Goal: Task Accomplishment & Management: Use online tool/utility

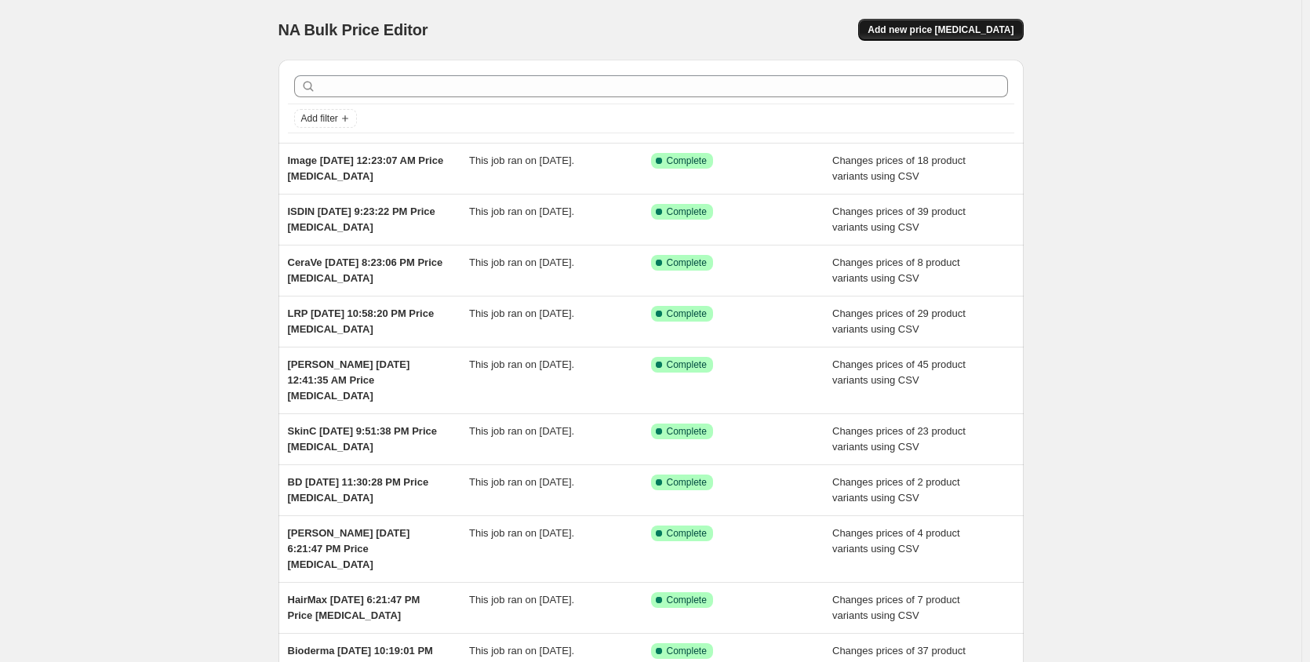
click at [947, 28] on span "Add new price [MEDICAL_DATA]" at bounding box center [940, 30] width 146 height 13
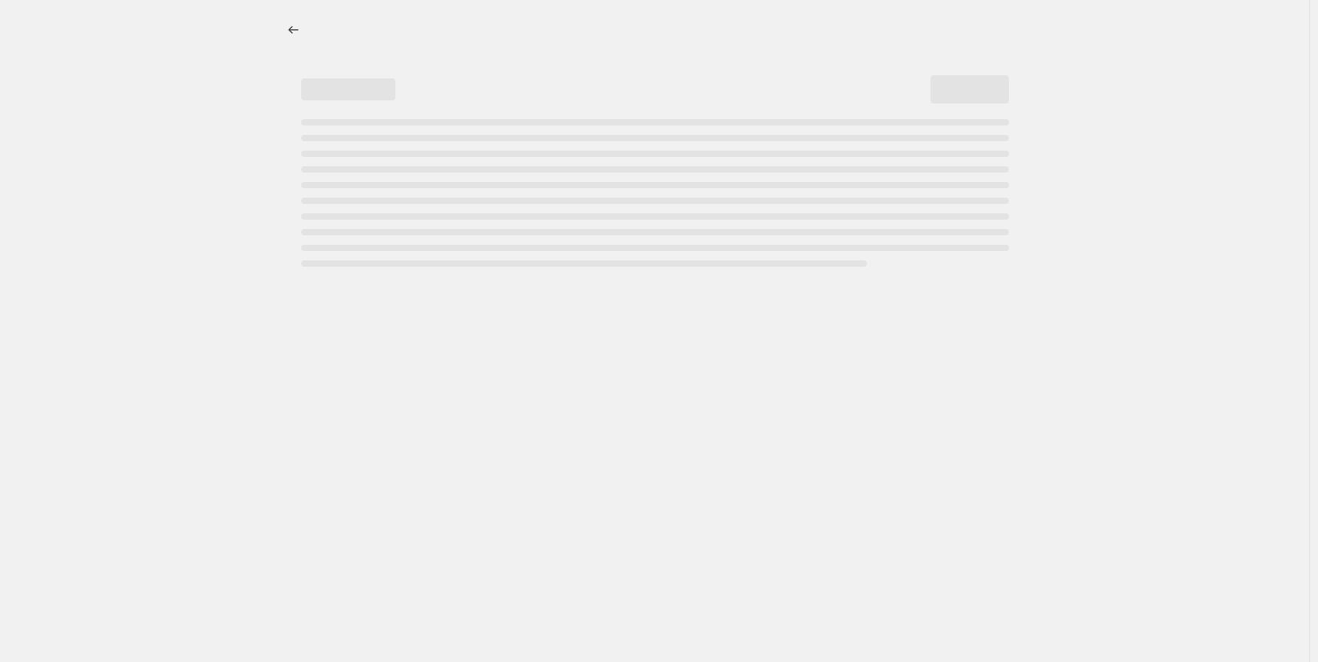
select select "percentage"
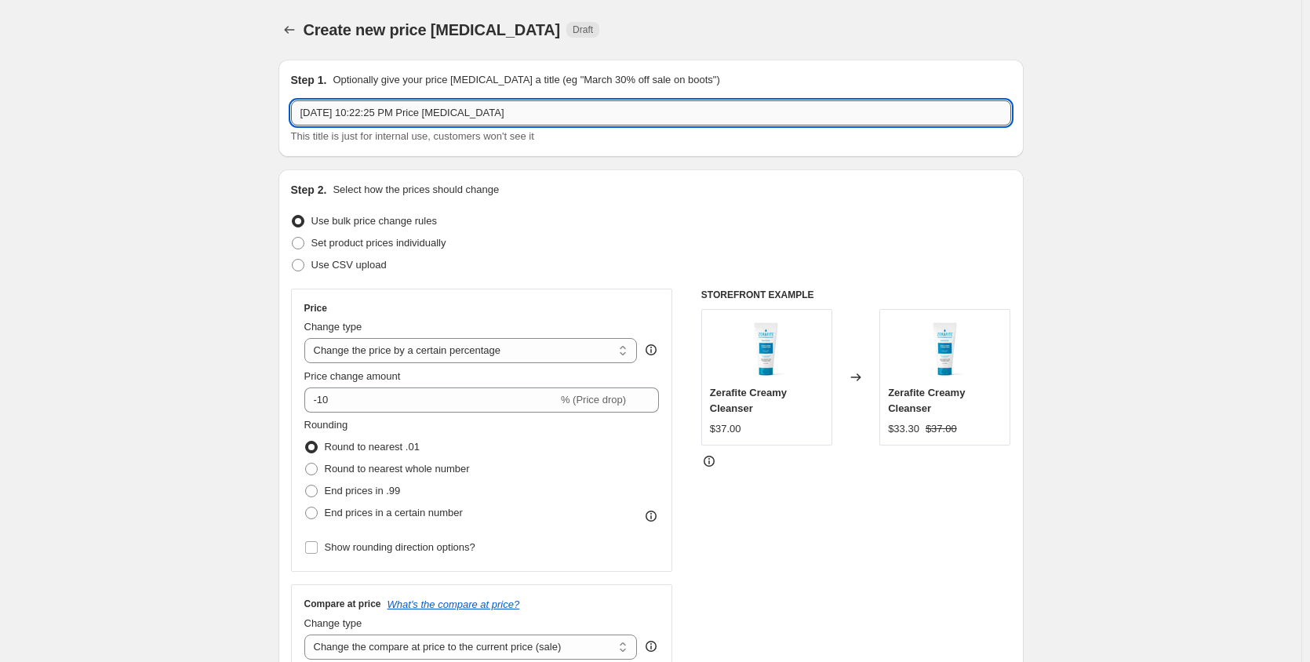
click at [306, 113] on input "[DATE] 10:22:25 PM Price [MEDICAL_DATA]" at bounding box center [651, 112] width 720 height 25
type input "EltaMD [DATE] 10:22:25 PM Price [MEDICAL_DATA]"
click at [333, 260] on span "Use CSV upload" at bounding box center [348, 265] width 75 height 12
click at [293, 260] on input "Use CSV upload" at bounding box center [292, 259] width 1 height 1
radio input "true"
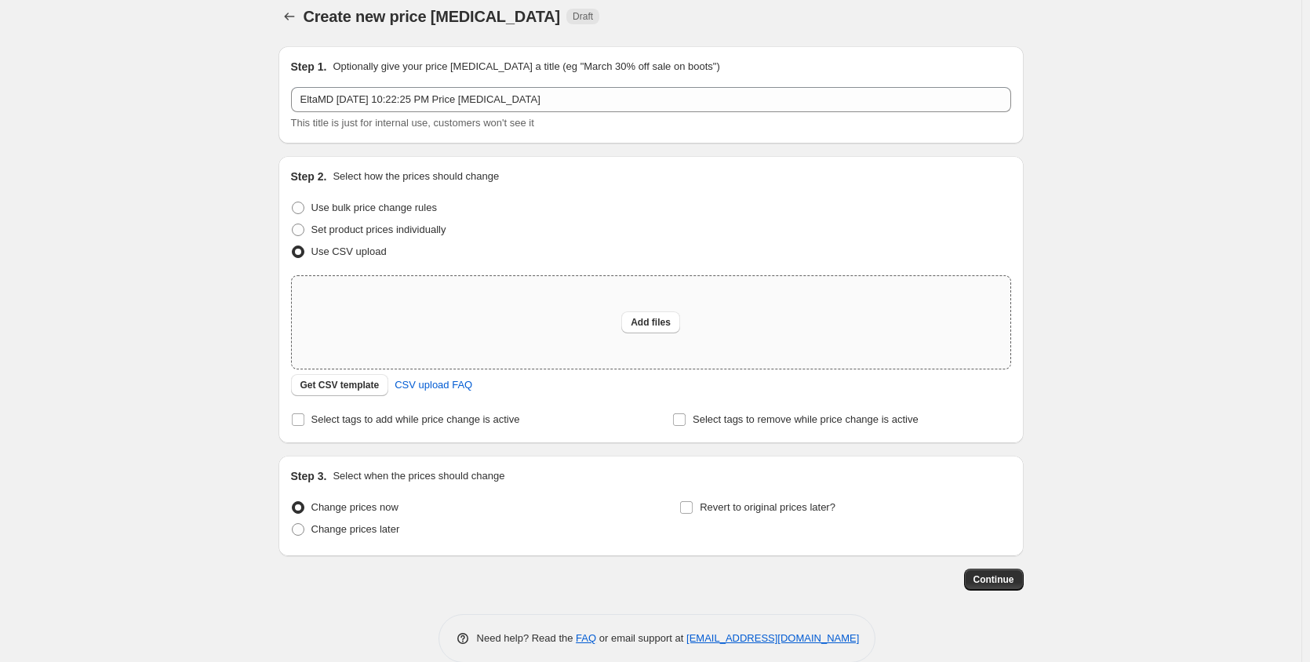
scroll to position [38, 0]
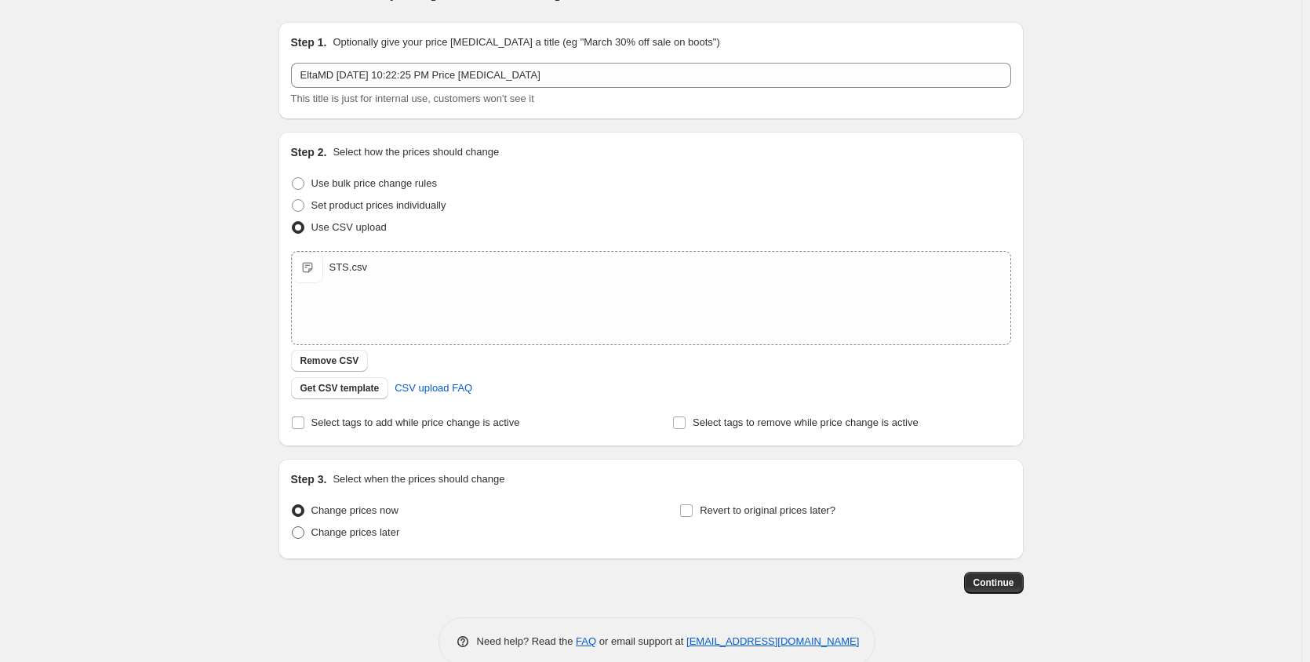
click at [347, 540] on label "Change prices later" at bounding box center [345, 533] width 109 height 22
click at [293, 527] on input "Change prices later" at bounding box center [292, 526] width 1 height 1
radio input "true"
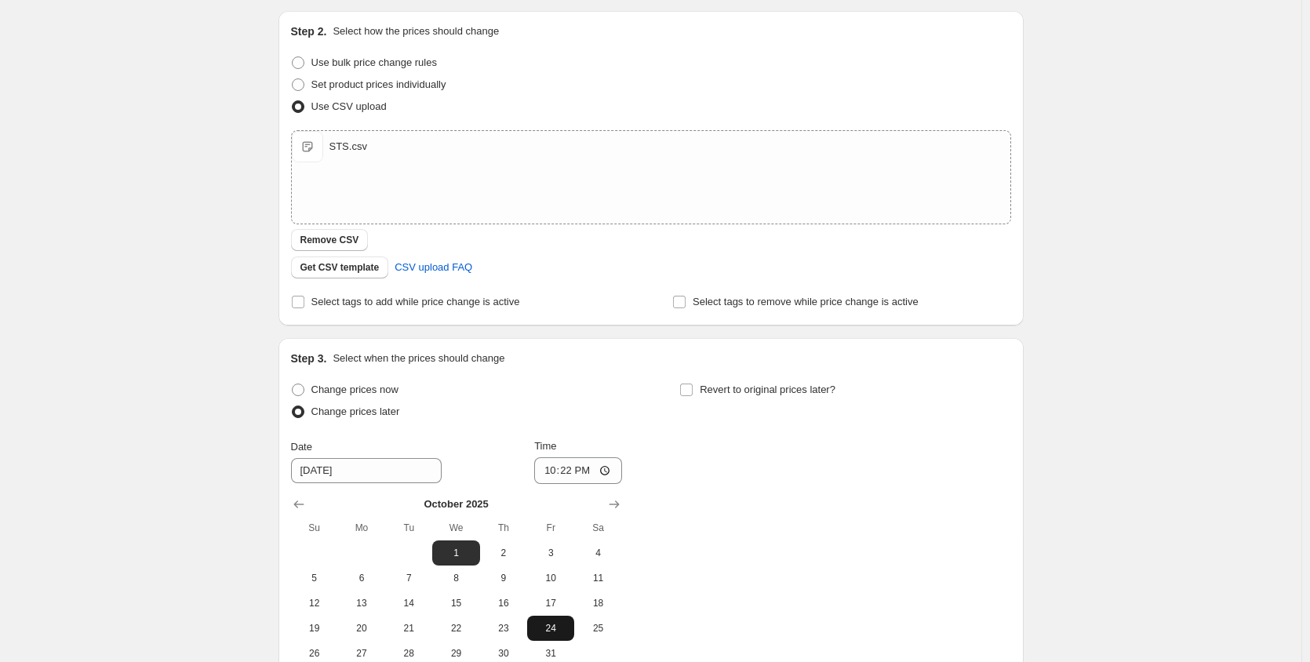
scroll to position [299, 0]
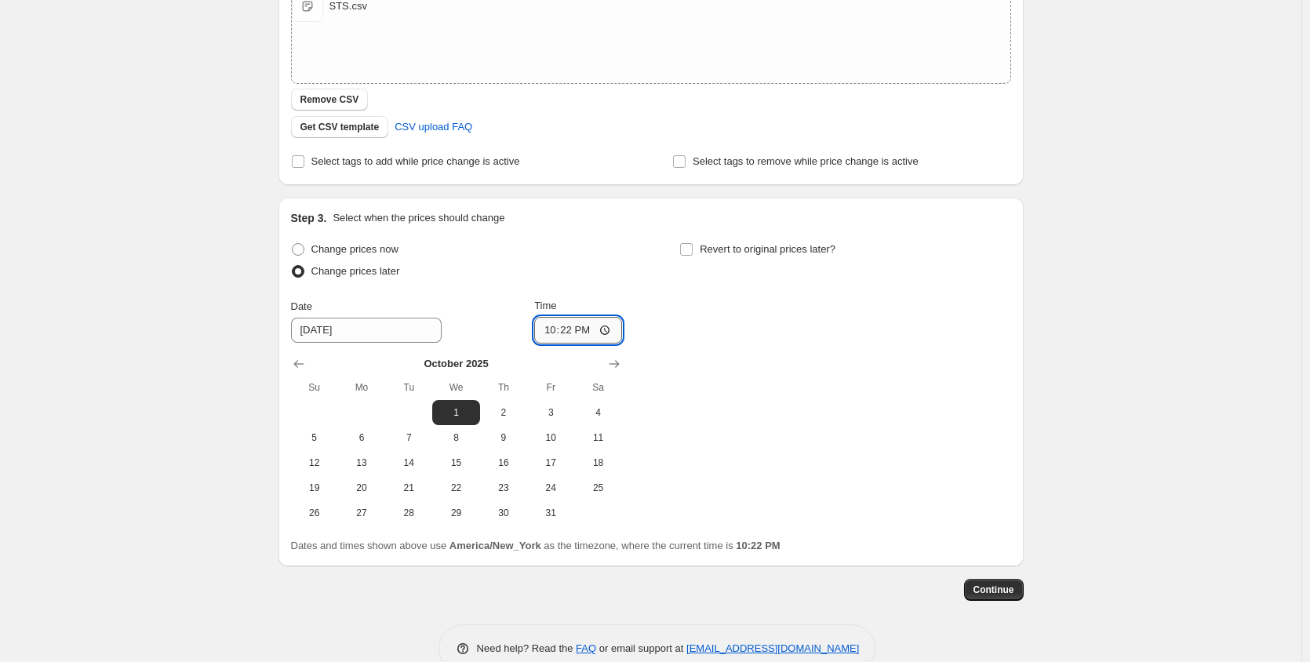
click at [554, 336] on input "22:22" at bounding box center [578, 330] width 88 height 27
type input "00:01"
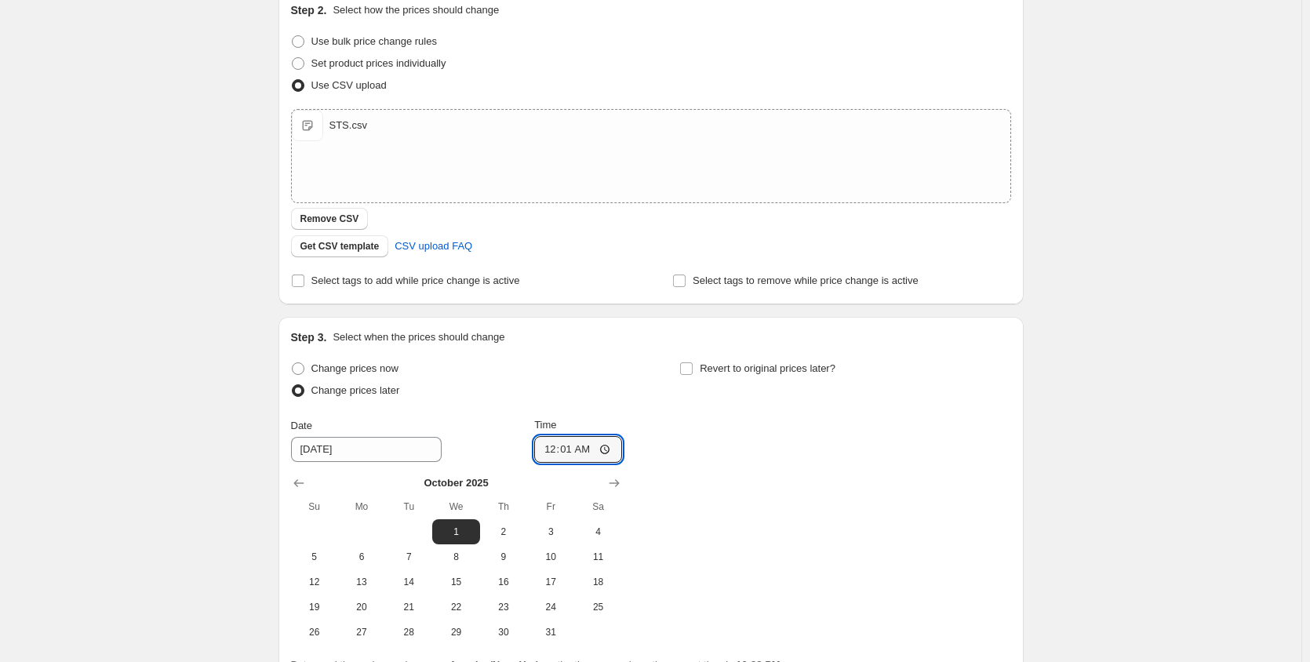
scroll to position [261, 0]
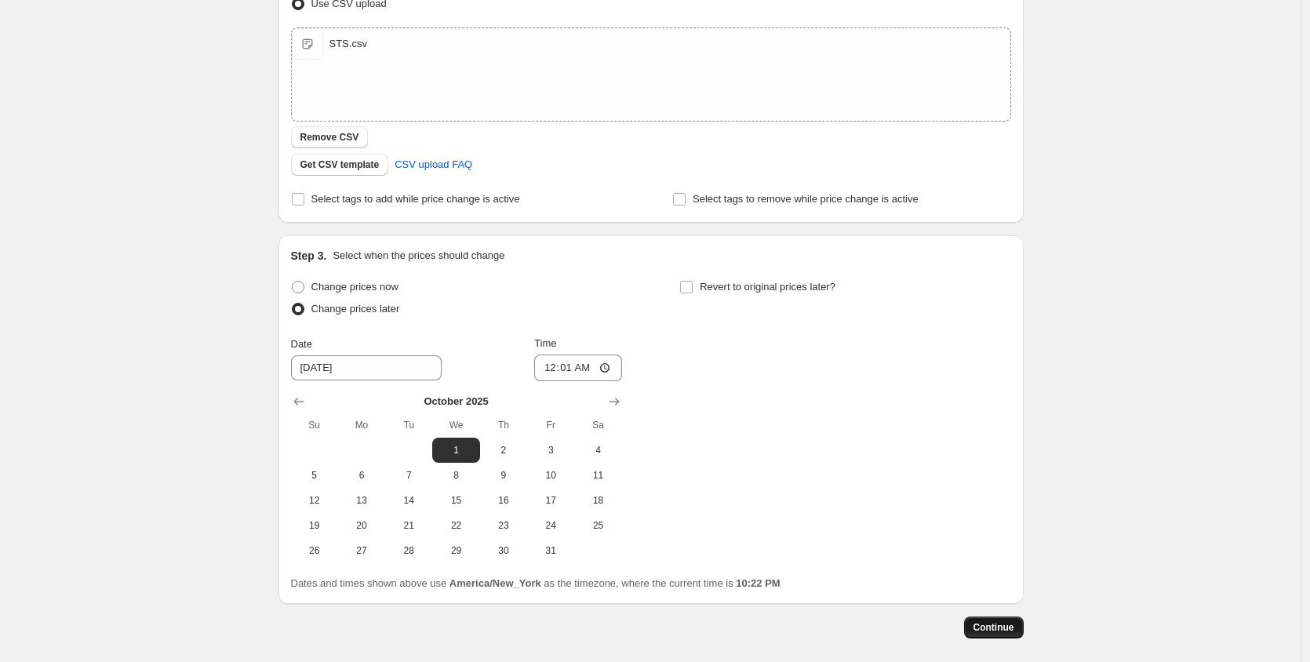
click at [1020, 616] on button "Continue" at bounding box center [994, 627] width 60 height 22
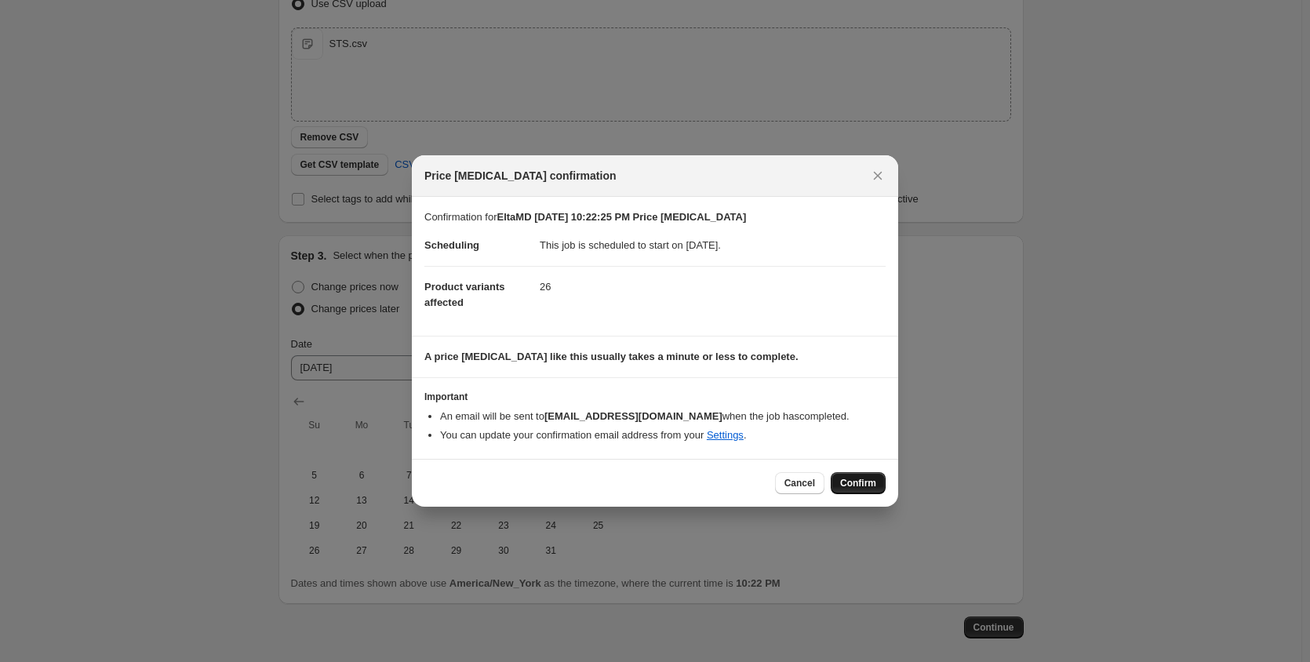
click at [847, 486] on span "Confirm" at bounding box center [858, 483] width 36 height 13
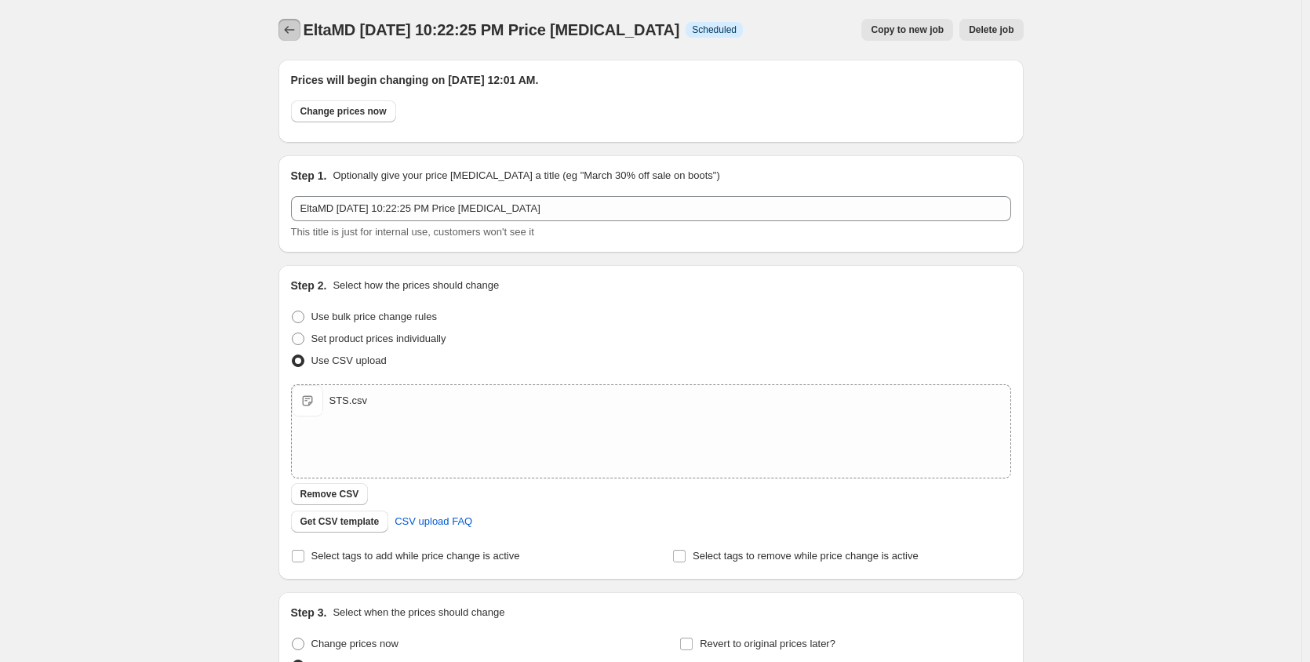
click at [300, 27] on button "Price change jobs" at bounding box center [289, 30] width 22 height 22
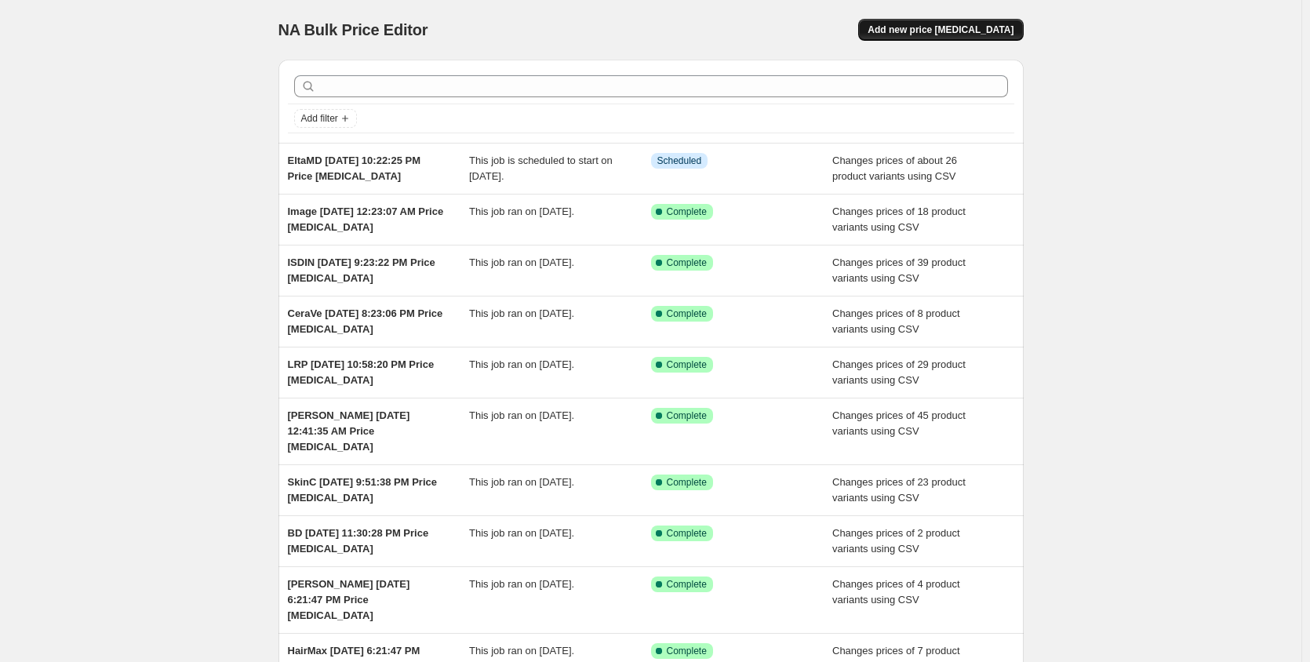
click at [939, 31] on span "Add new price [MEDICAL_DATA]" at bounding box center [940, 30] width 146 height 13
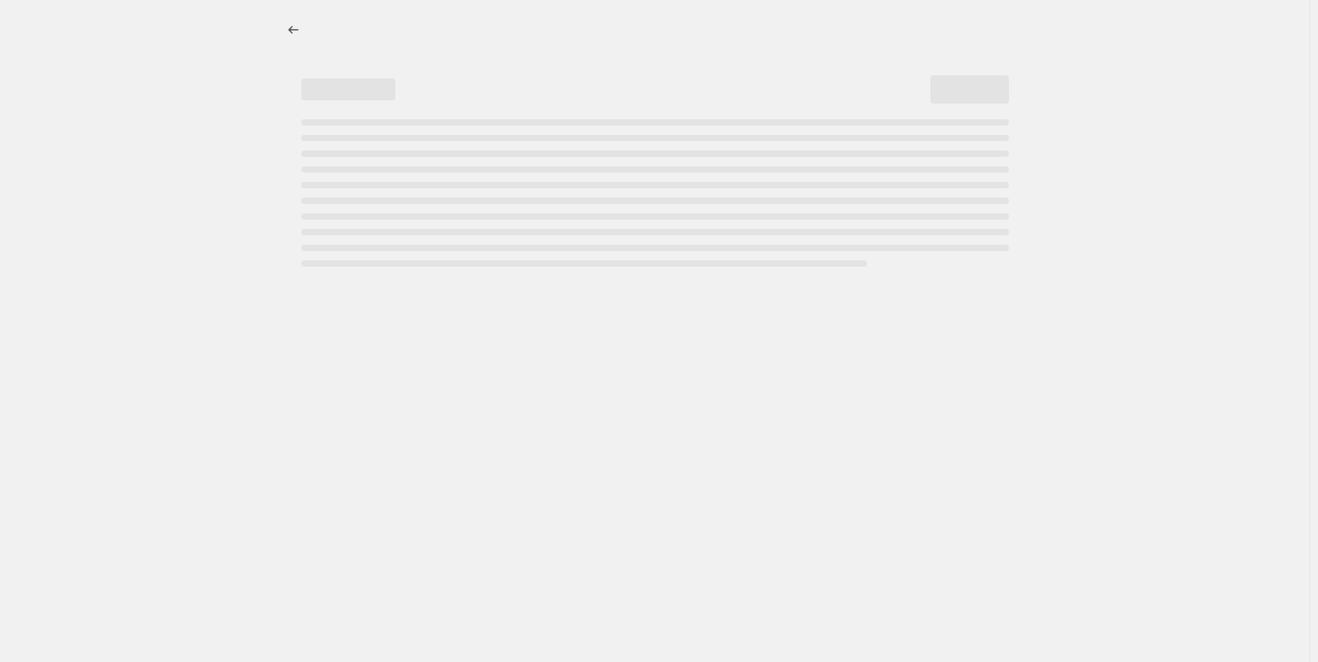
select select "percentage"
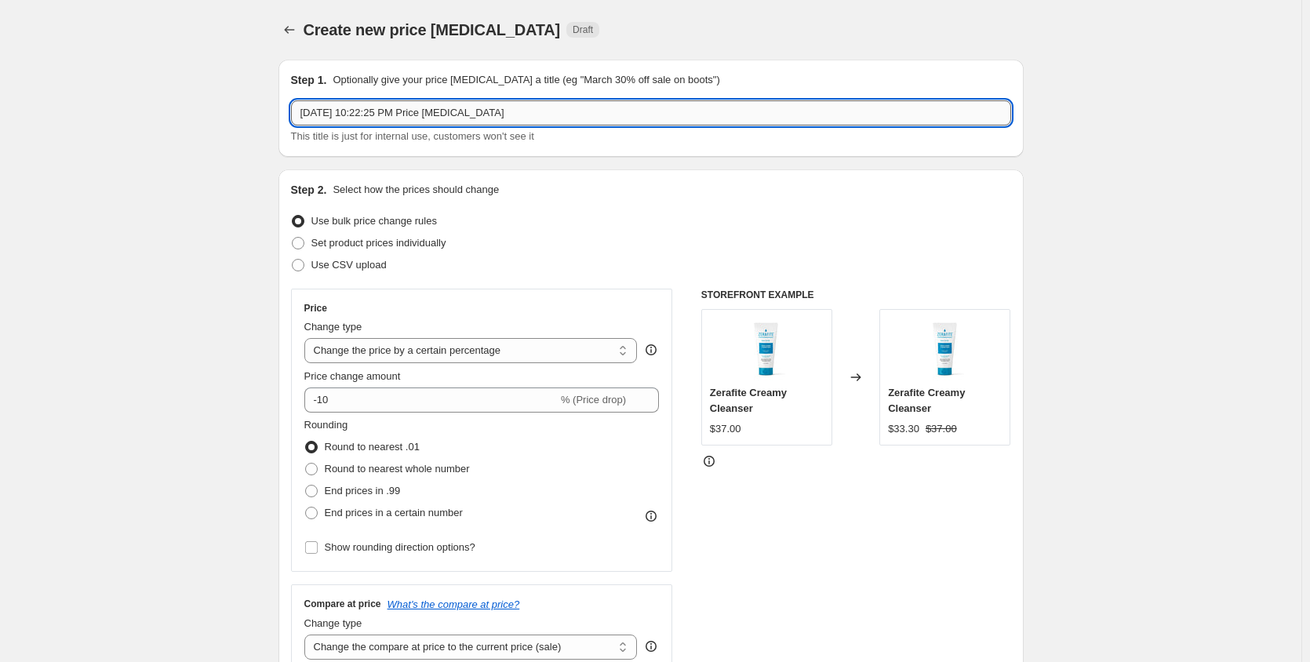
click at [298, 118] on input "[DATE] 10:22:25 PM Price [MEDICAL_DATA]" at bounding box center [651, 112] width 720 height 25
type input "PCA [DATE] 10:22:25 PM Price [MEDICAL_DATA]"
click at [375, 264] on span "Use CSV upload" at bounding box center [348, 265] width 75 height 12
click at [293, 260] on input "Use CSV upload" at bounding box center [292, 259] width 1 height 1
radio input "true"
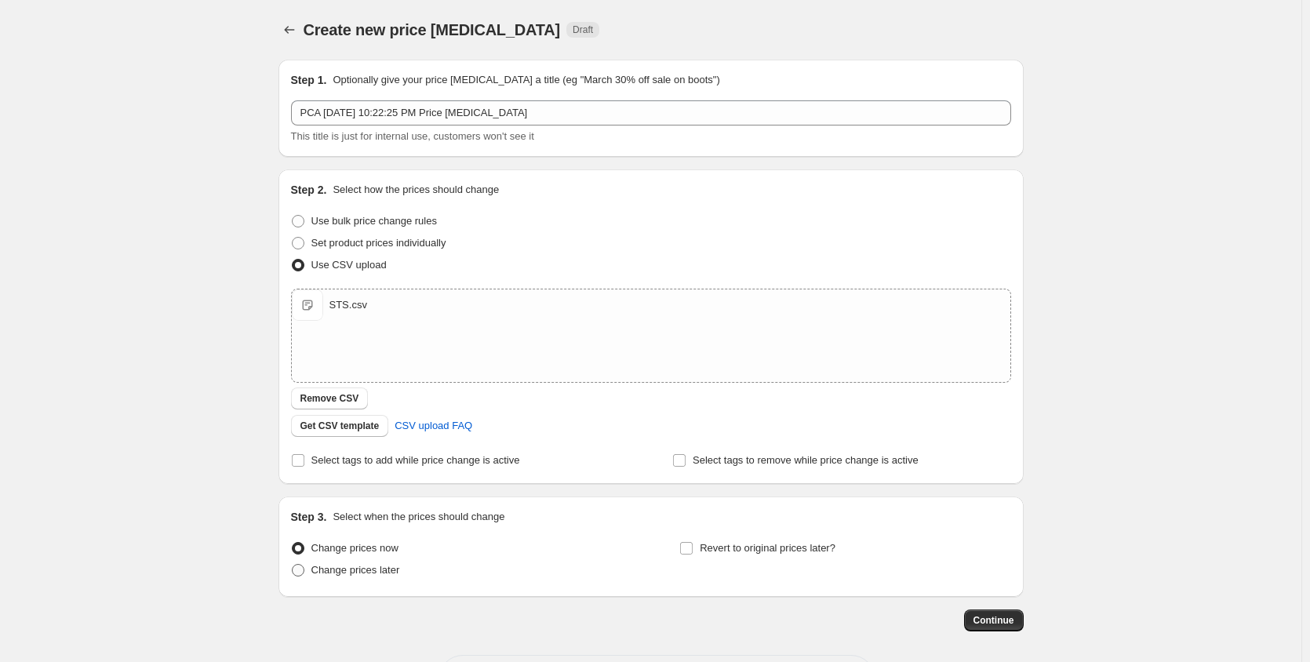
click at [347, 567] on span "Change prices later" at bounding box center [355, 570] width 89 height 12
click at [293, 565] on input "Change prices later" at bounding box center [292, 564] width 1 height 1
radio input "true"
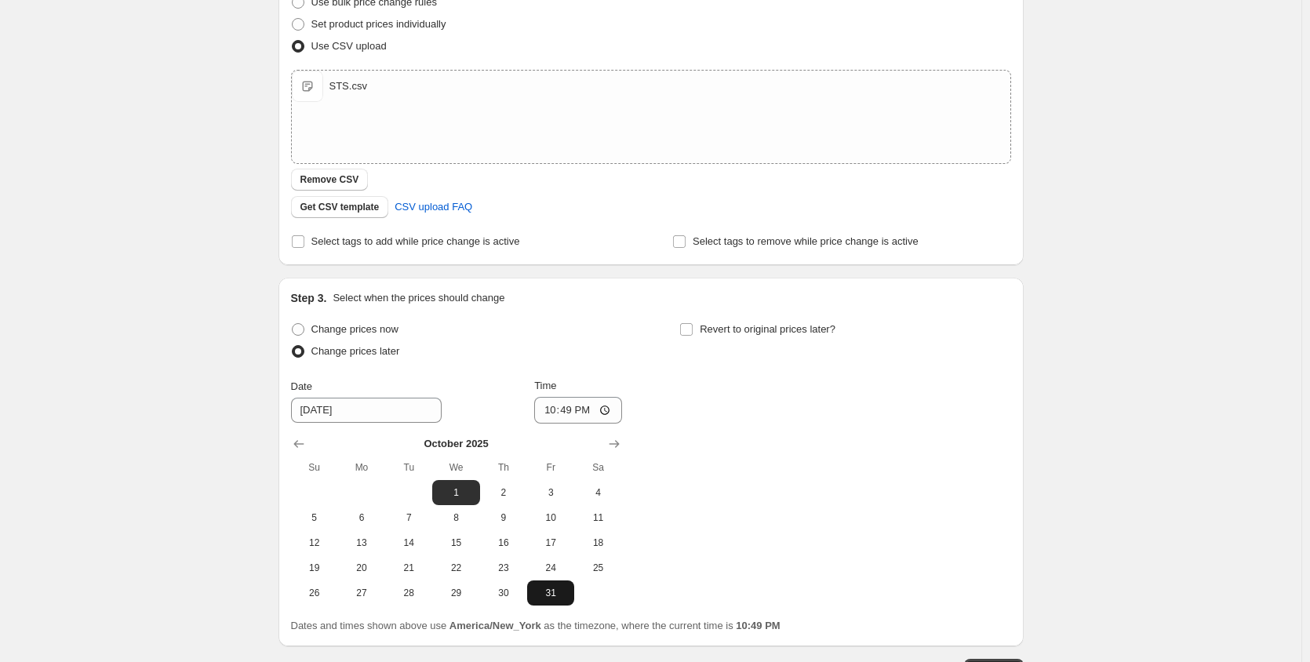
scroll to position [261, 0]
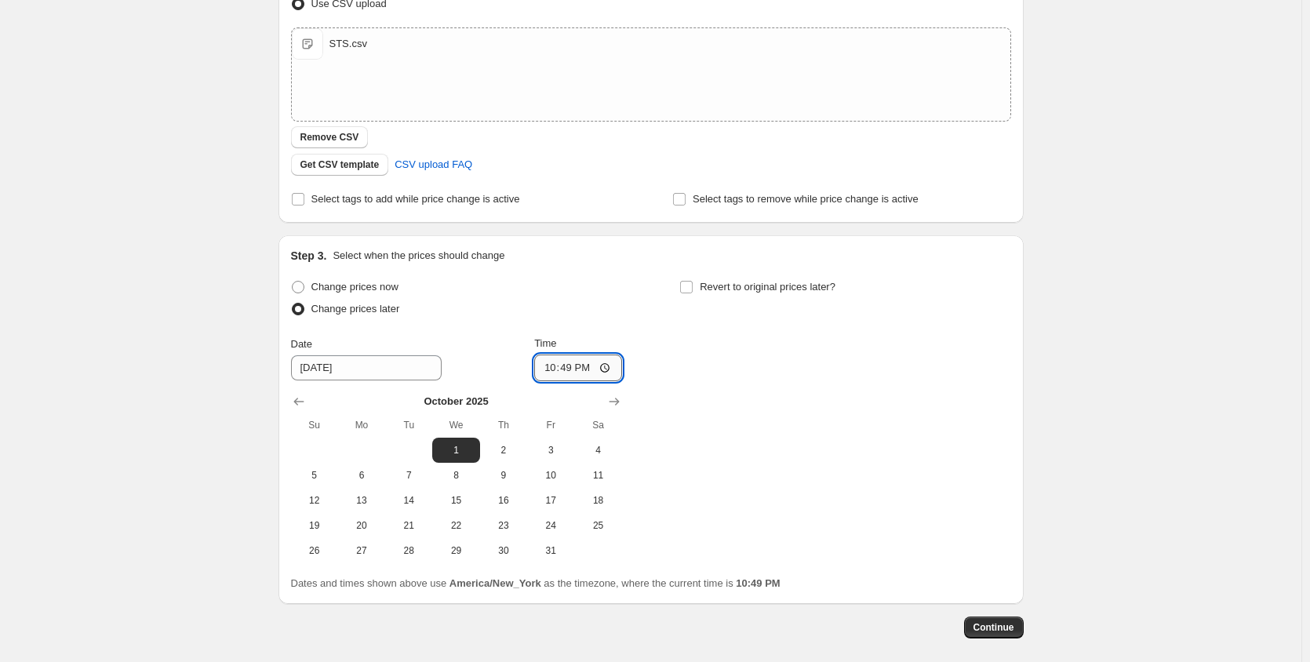
click at [558, 368] on input "22:49" at bounding box center [578, 368] width 88 height 27
type input "00:01"
click at [989, 623] on span "Continue" at bounding box center [993, 627] width 41 height 13
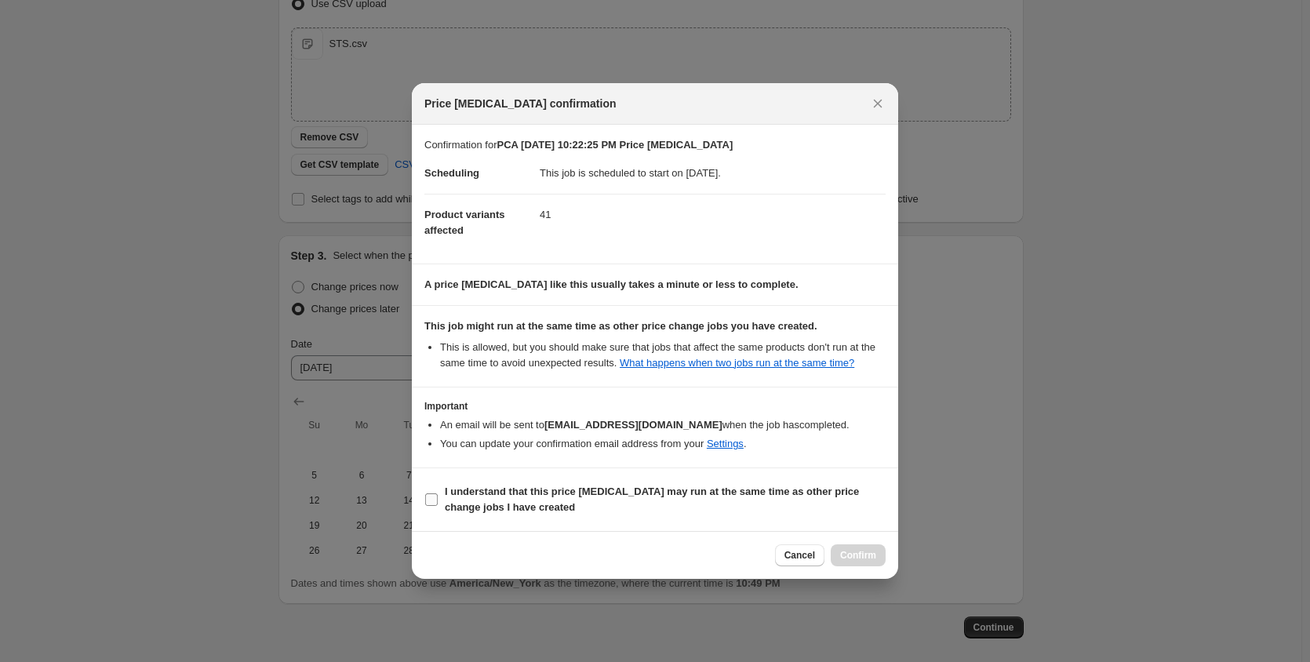
click at [513, 494] on b "I understand that this price [MEDICAL_DATA] may run at the same time as other p…" at bounding box center [652, 498] width 414 height 27
click at [438, 494] on input "I understand that this price [MEDICAL_DATA] may run at the same time as other p…" at bounding box center [431, 499] width 13 height 13
checkbox input "true"
click at [866, 556] on span "Confirm" at bounding box center [858, 555] width 36 height 13
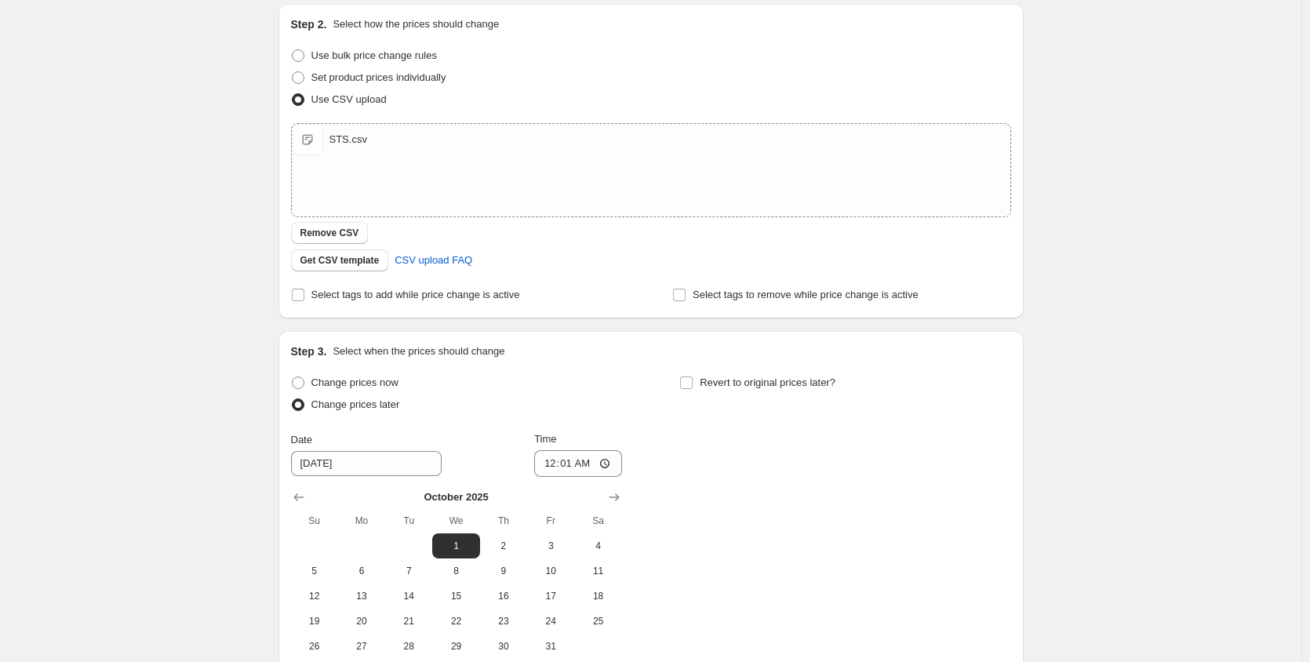
click at [1032, 320] on div "PCA [DATE] 10:22:25 PM Price [MEDICAL_DATA]. This page is ready PCA [DATE] 10:2…" at bounding box center [651, 284] width 783 height 1091
